Goal: Task Accomplishment & Management: Manage account settings

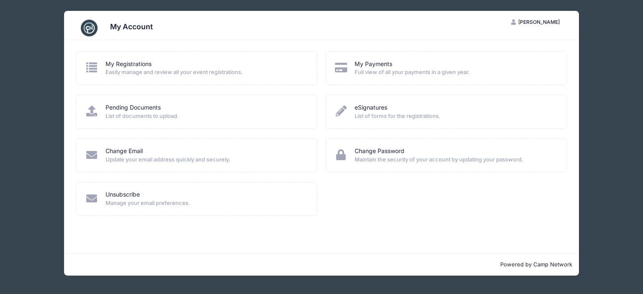
click at [386, 72] on span "Full view of all your payments in a given year." at bounding box center [455, 72] width 201 height 8
click at [363, 65] on link "My Payments" at bounding box center [374, 64] width 38 height 9
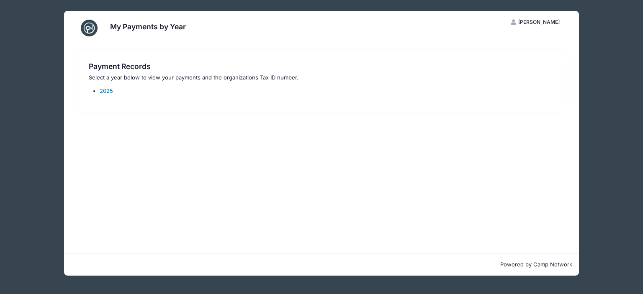
click at [107, 88] on link "2025" at bounding box center [106, 91] width 13 height 7
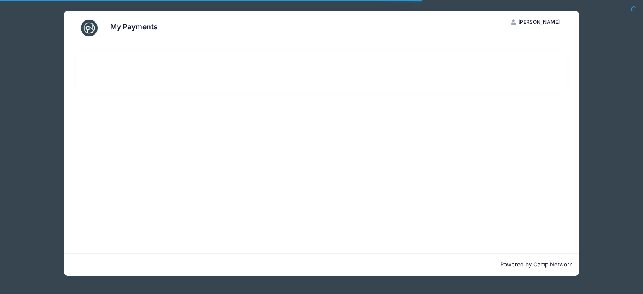
select select "10"
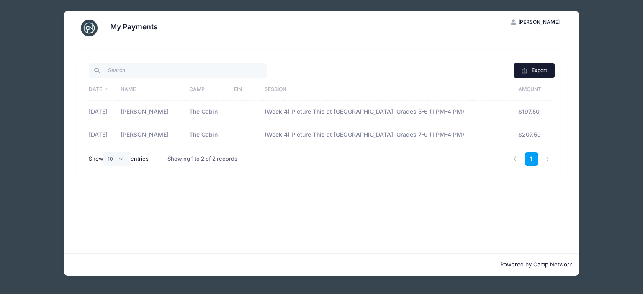
click at [541, 69] on button "Export" at bounding box center [534, 70] width 41 height 14
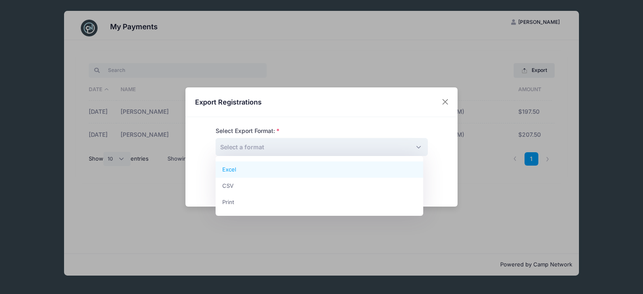
click at [416, 148] on span "Select a format" at bounding box center [322, 147] width 212 height 18
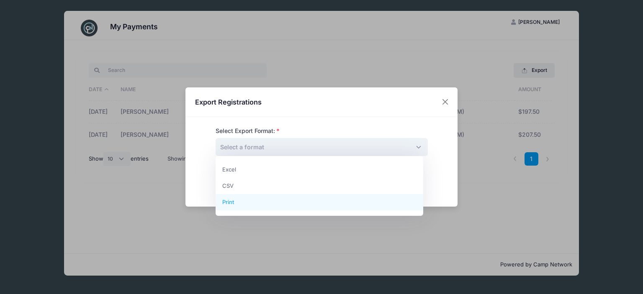
select select "print"
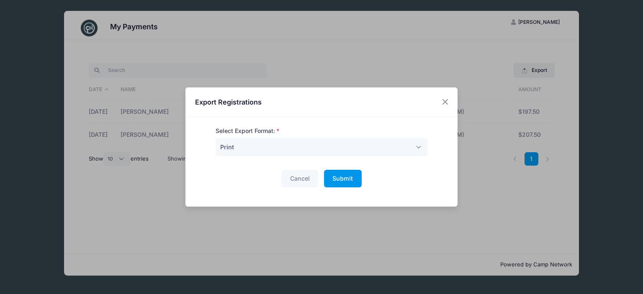
click at [343, 175] on span "Submit" at bounding box center [342, 178] width 21 height 7
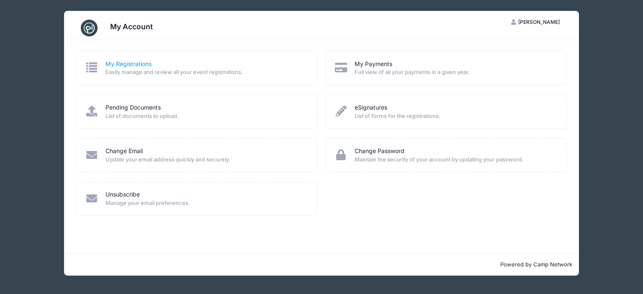
click at [135, 63] on link "My Registrations" at bounding box center [129, 64] width 46 height 9
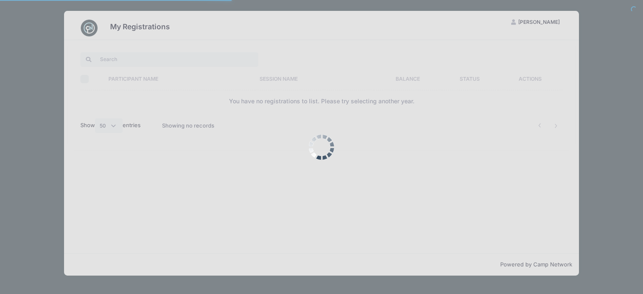
select select "50"
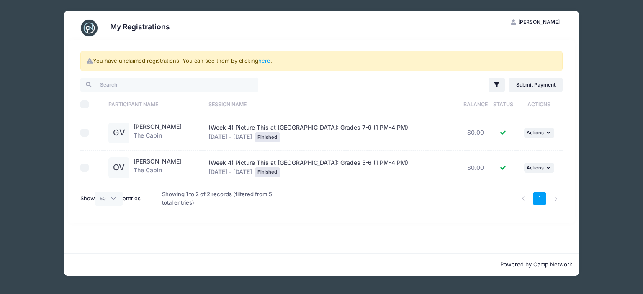
click at [87, 131] on input "checkbox" at bounding box center [84, 133] width 8 height 8
checkbox input "true"
click at [84, 167] on input "checkbox" at bounding box center [84, 168] width 8 height 8
checkbox input "true"
click at [397, 229] on div "You have unclaimed registrations. You can see them by clicking here . Filter Fi…" at bounding box center [321, 147] width 515 height 214
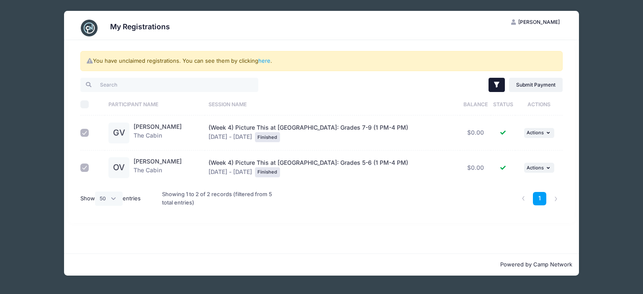
click at [496, 78] on button "Filter" at bounding box center [497, 85] width 16 height 14
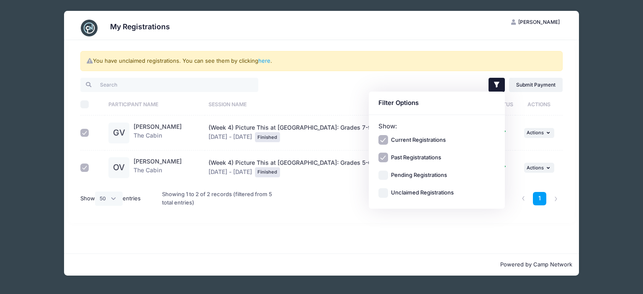
click at [382, 139] on input "Current Registrations" at bounding box center [383, 140] width 10 height 10
checkbox input "false"
click at [437, 74] on div "You have unclaimed registrations. You can see them by clicking here . Filter Fi…" at bounding box center [321, 131] width 507 height 183
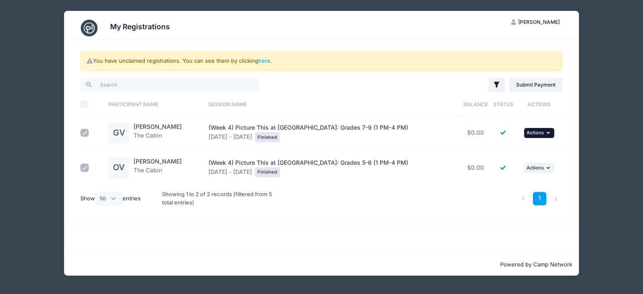
click at [544, 129] on button "... Actions" at bounding box center [539, 133] width 30 height 10
click at [546, 129] on button "... Actions" at bounding box center [539, 133] width 30 height 10
click at [548, 129] on button "... Actions" at bounding box center [539, 133] width 30 height 10
click at [546, 172] on button "... Actions" at bounding box center [539, 168] width 30 height 10
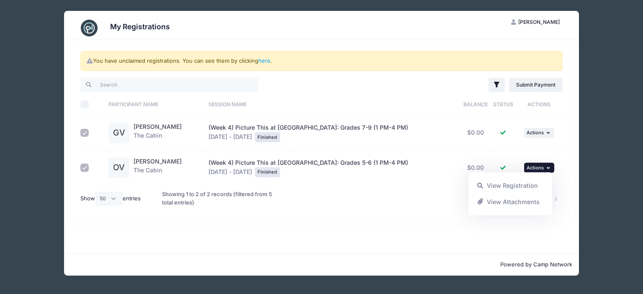
click at [547, 166] on icon "button" at bounding box center [549, 168] width 5 height 5
click at [393, 246] on div "You have unclaimed registrations. You can see them by clicking here . Filter Fi…" at bounding box center [321, 147] width 515 height 214
